Goal: Transaction & Acquisition: Obtain resource

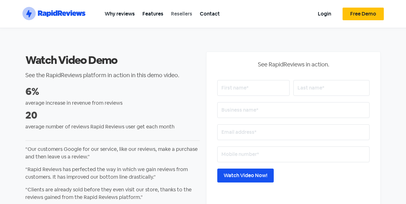
click at [187, 15] on link "Resellers" at bounding box center [181, 14] width 29 height 14
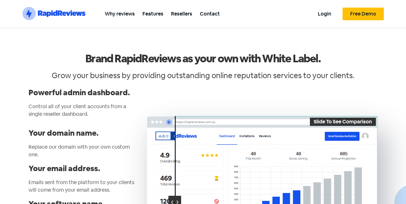
click at [92, 12] on div ".st0{fill:#1652F0;} .st1{fill:none;} .st2{opacity:0.3;fill-rule:evenodd;clip-ru…" at bounding box center [61, 14] width 79 height 18
click at [76, 12] on icon ".st0{fill:#1652F0;} .st1{fill:none;} .st2{opacity:0.3;fill-rule:evenodd;clip-ru…" at bounding box center [53, 14] width 63 height 14
click at [69, 11] on icon ".st0{fill:#1652F0;} .st1{fill:none;} .st2{opacity:0.3;fill-rule:evenodd;clip-ru…" at bounding box center [53, 14] width 63 height 14
click at [36, 23] on section ".st0{fill:#1652F0;} .st1{fill:none;} .st2{opacity:0.3;fill-rule:evenodd;clip-ru…" at bounding box center [203, 14] width 406 height 28
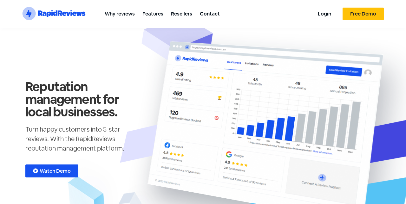
click at [369, 11] on span "Free Demo" at bounding box center [363, 13] width 26 height 5
click at [114, 13] on link "Why reviews" at bounding box center [120, 14] width 38 height 14
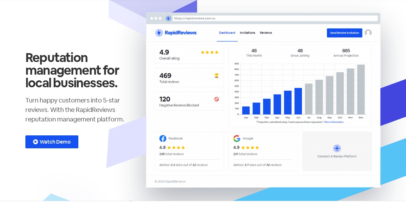
scroll to position [36, 0]
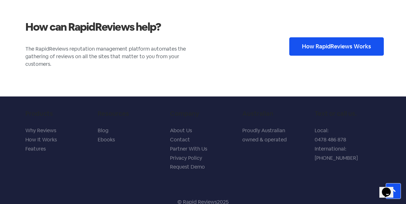
scroll to position [1144, 0]
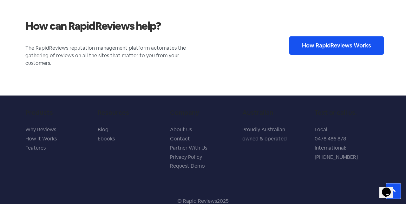
click at [330, 50] on link "How RapidReviews Works" at bounding box center [336, 45] width 94 height 18
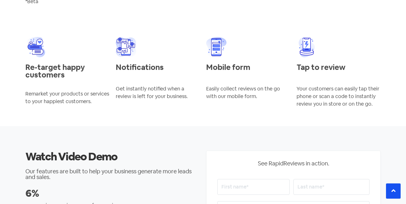
scroll to position [1037, 0]
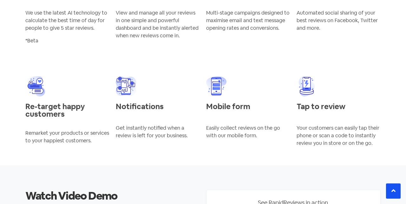
click at [224, 108] on p "Mobile form" at bounding box center [248, 107] width 84 height 8
click at [309, 106] on p "Tap to review" at bounding box center [338, 107] width 84 height 8
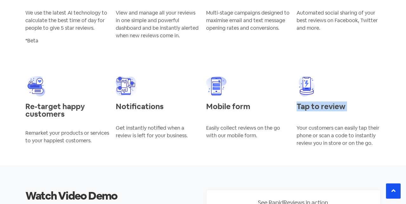
click at [309, 106] on p "Tap to review" at bounding box center [338, 107] width 84 height 8
click at [152, 103] on div "Notifications" at bounding box center [158, 110] width 84 height 15
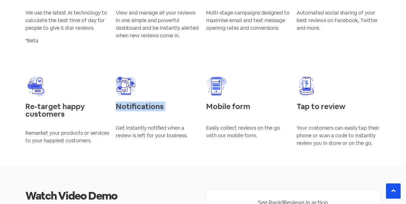
click at [152, 103] on div "Notifications" at bounding box center [158, 110] width 84 height 15
click at [77, 103] on p "Re-target happy customers" at bounding box center [67, 110] width 84 height 15
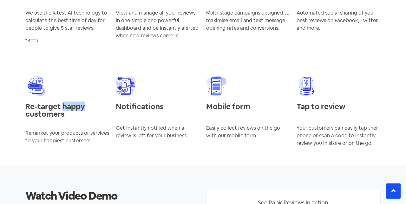
click at [77, 103] on p "Re-target happy customers" at bounding box center [67, 110] width 84 height 15
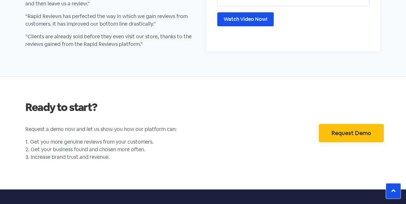
scroll to position [1333, 0]
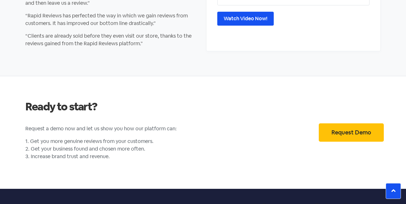
click at [70, 100] on h2 "Ready to start?" at bounding box center [112, 107] width 174 height 14
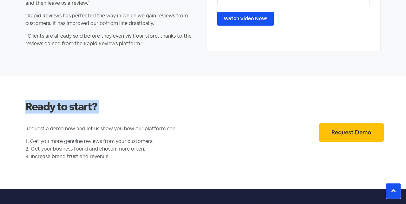
click at [70, 100] on h2 "Ready to start?" at bounding box center [112, 107] width 174 height 14
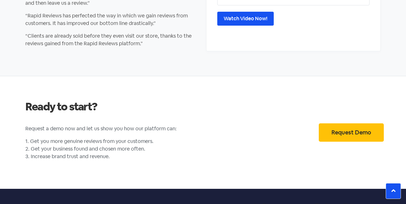
click at [101, 109] on h2 "Ready to start?" at bounding box center [112, 107] width 174 height 14
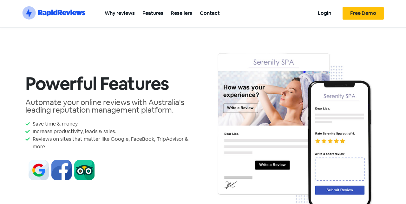
scroll to position [0, 0]
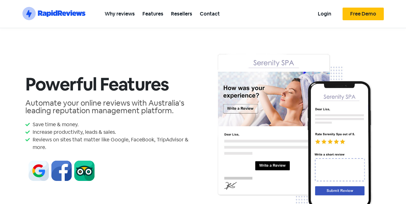
click at [235, 113] on img at bounding box center [293, 130] width 174 height 177
click at [246, 109] on img at bounding box center [293, 130] width 174 height 177
click at [213, 17] on link "Contact" at bounding box center [210, 14] width 28 height 14
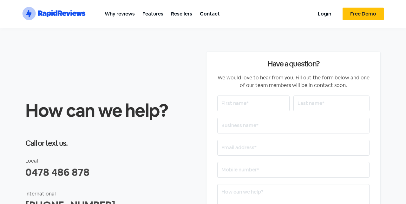
click at [234, 65] on h2 "Have a question?" at bounding box center [293, 64] width 152 height 8
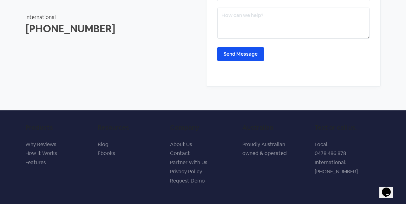
scroll to position [200, 0]
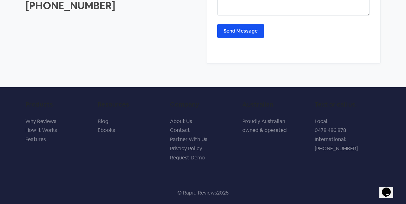
click at [51, 121] on link "Why Reviews" at bounding box center [40, 121] width 31 height 7
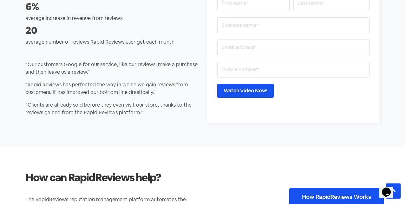
scroll to position [994, 0]
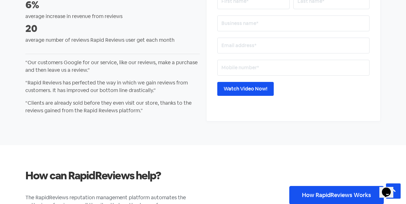
click at [244, 94] on input "Watch Video Now!" at bounding box center [245, 89] width 56 height 14
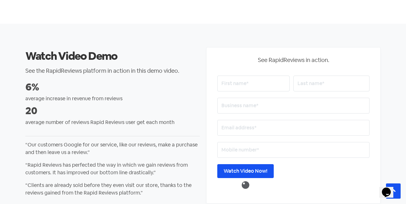
scroll to position [904, 0]
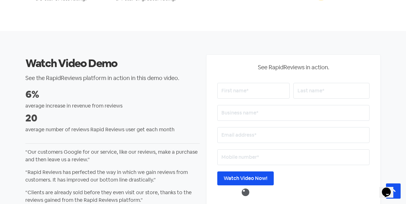
click at [262, 92] on input "text" at bounding box center [253, 91] width 72 height 16
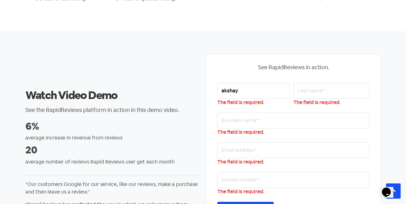
type input "akshay"
type input "agarwal"
type input "cosy box"
click at [266, 145] on input "email" at bounding box center [293, 151] width 152 height 16
type input "akshayasmarty@gmail.com"
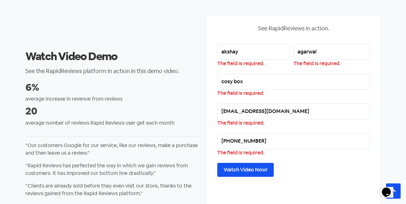
scroll to position [961, 0]
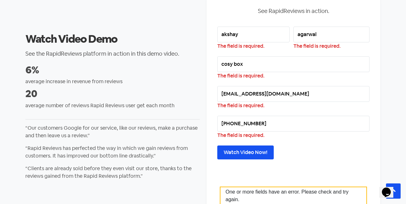
type input "+919910094665"
click at [254, 151] on input "Watch Video Now!" at bounding box center [245, 153] width 56 height 14
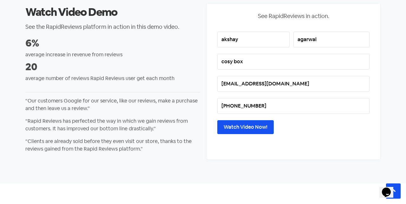
scroll to position [939, 0]
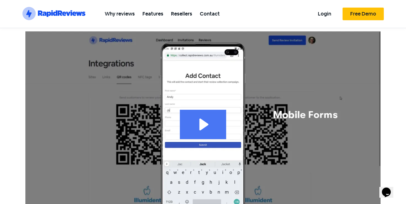
click at [183, 122] on icon "Play Video: demo-end-user_v2.1" at bounding box center [203, 124] width 46 height 29
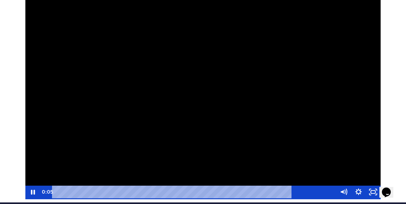
scroll to position [34, 0]
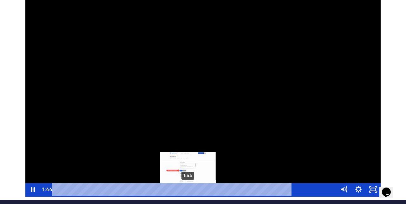
click at [213, 189] on div "1:44" at bounding box center [194, 189] width 275 height 13
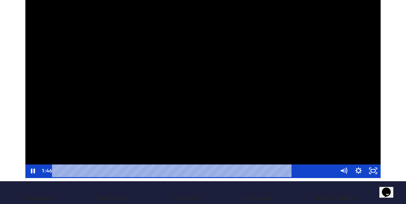
scroll to position [53, 0]
